Goal: Check status: Check status

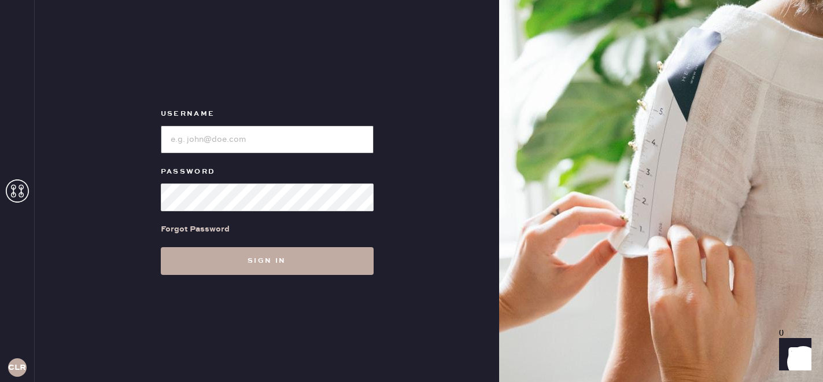
type input "[EMAIL_ADDRESS][DOMAIN_NAME]"
click at [244, 268] on button "Sign in" at bounding box center [267, 261] width 213 height 28
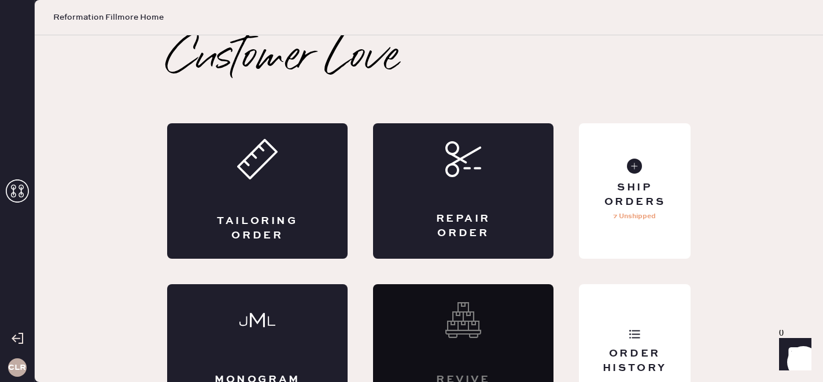
click at [21, 191] on use at bounding box center [17, 190] width 23 height 23
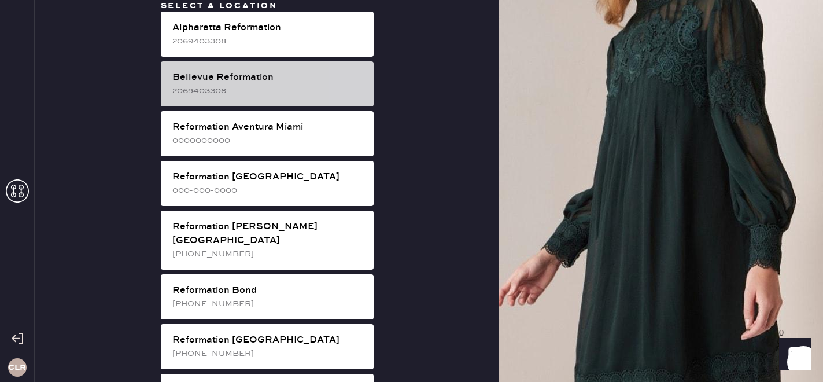
click at [246, 84] on div "2069403308" at bounding box center [268, 90] width 192 height 13
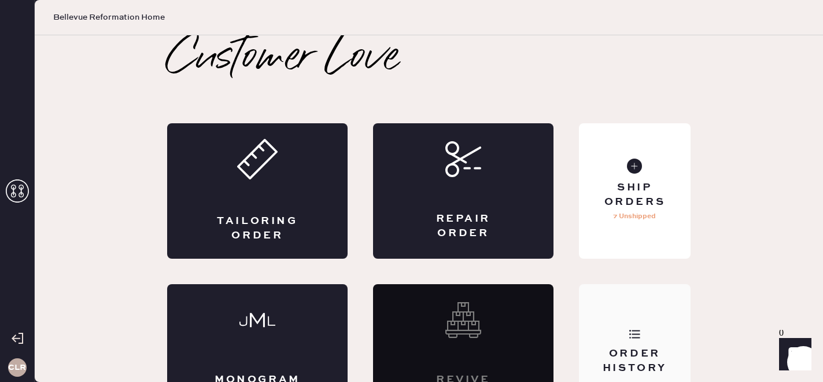
click at [602, 333] on div "Order History" at bounding box center [635, 351] width 112 height 135
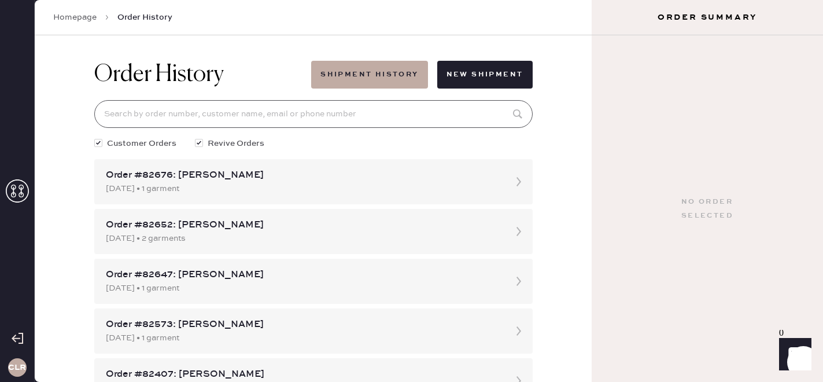
click at [323, 125] on input at bounding box center [313, 114] width 438 height 28
paste input "81903"
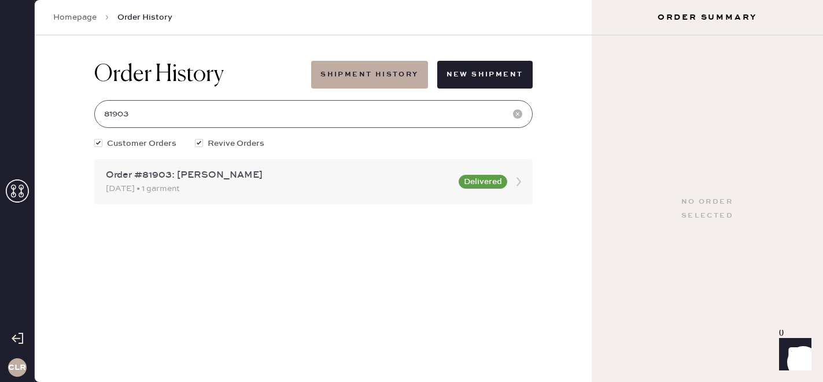
type input "81903"
click at [316, 190] on div "[DATE] • 1 garment" at bounding box center [279, 188] width 346 height 13
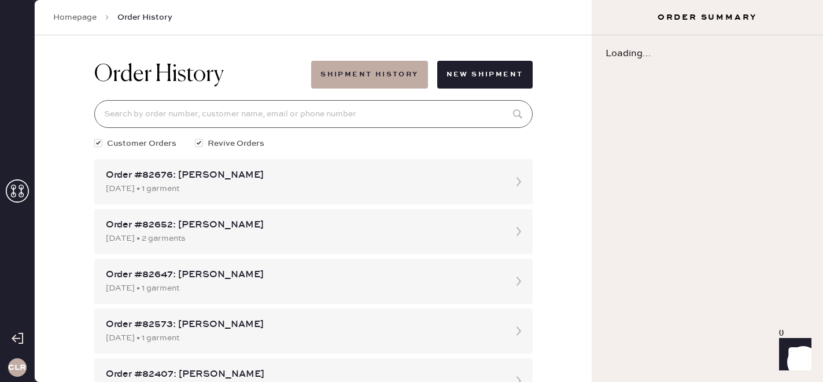
click at [185, 109] on input at bounding box center [313, 114] width 438 height 28
paste input "81903"
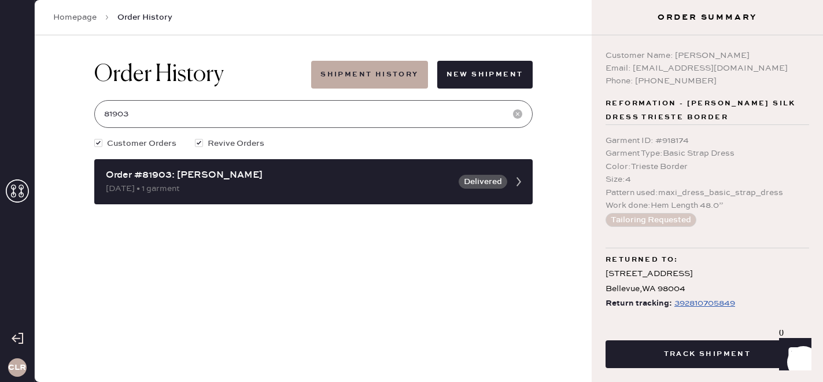
type input "81903"
click at [701, 302] on div "392810705849" at bounding box center [704, 303] width 61 height 14
click at [707, 305] on div "392810705849" at bounding box center [704, 303] width 61 height 14
